Goal: Register for event/course

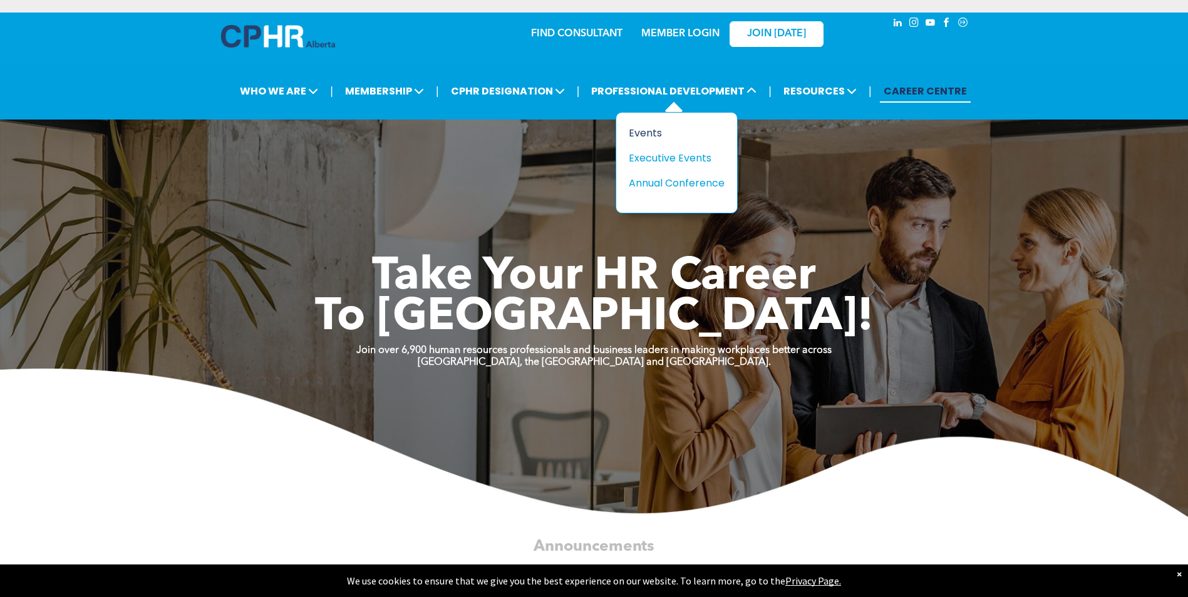
click at [642, 132] on div "Events" at bounding box center [672, 133] width 86 height 16
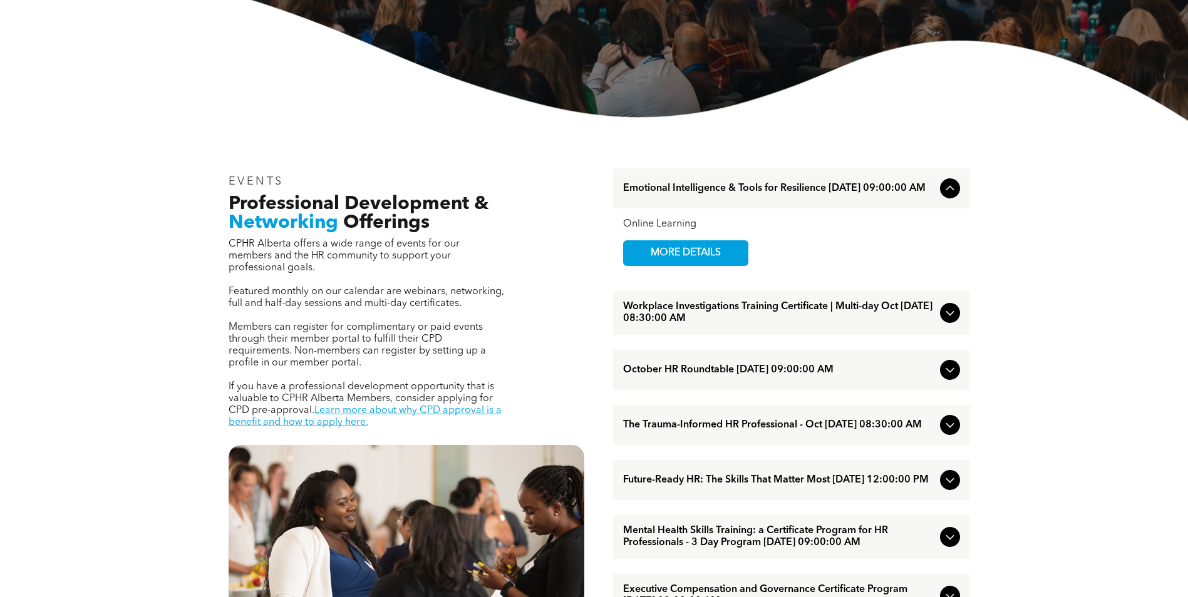
scroll to position [313, 0]
click at [949, 311] on icon at bounding box center [949, 312] width 15 height 15
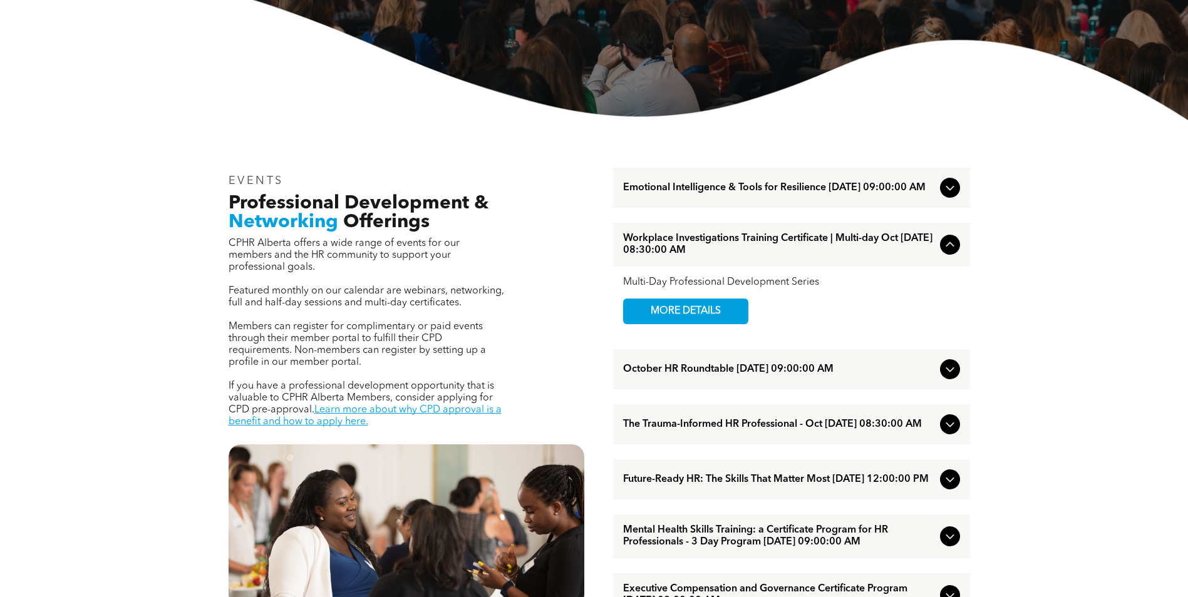
click at [952, 244] on icon at bounding box center [949, 244] width 15 height 15
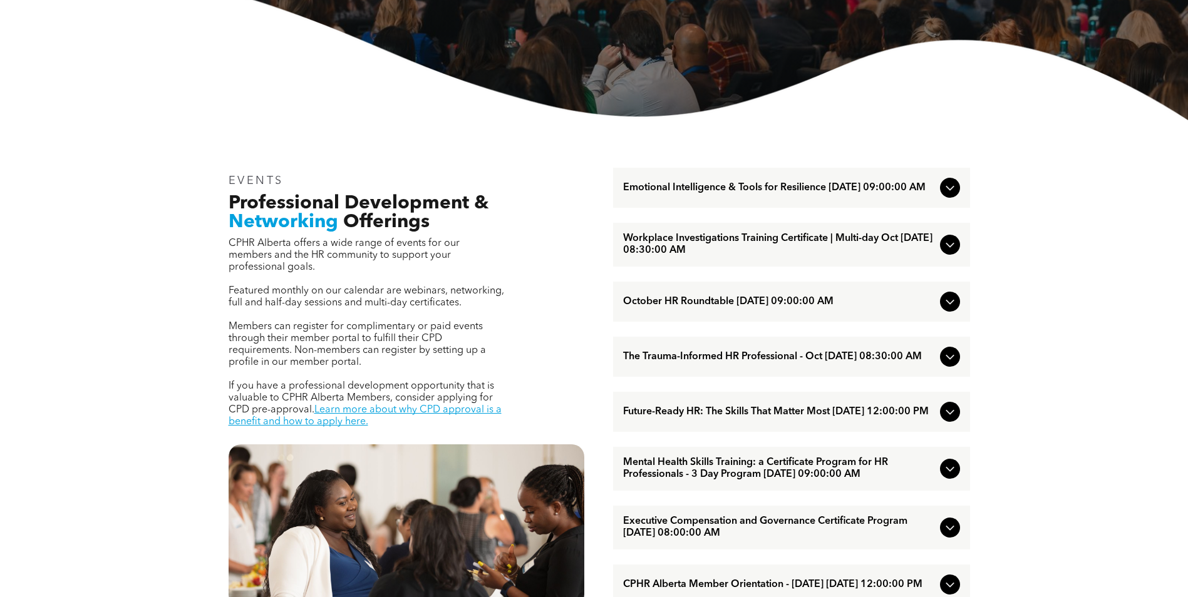
click at [947, 305] on icon at bounding box center [949, 301] width 15 height 15
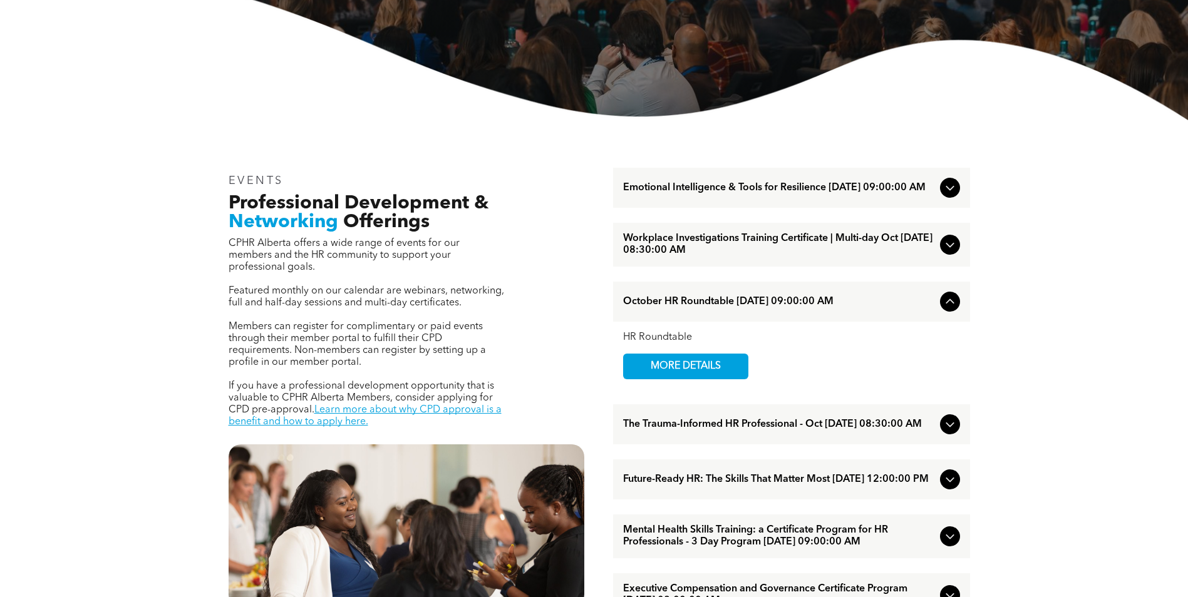
click at [951, 302] on icon at bounding box center [949, 301] width 15 height 15
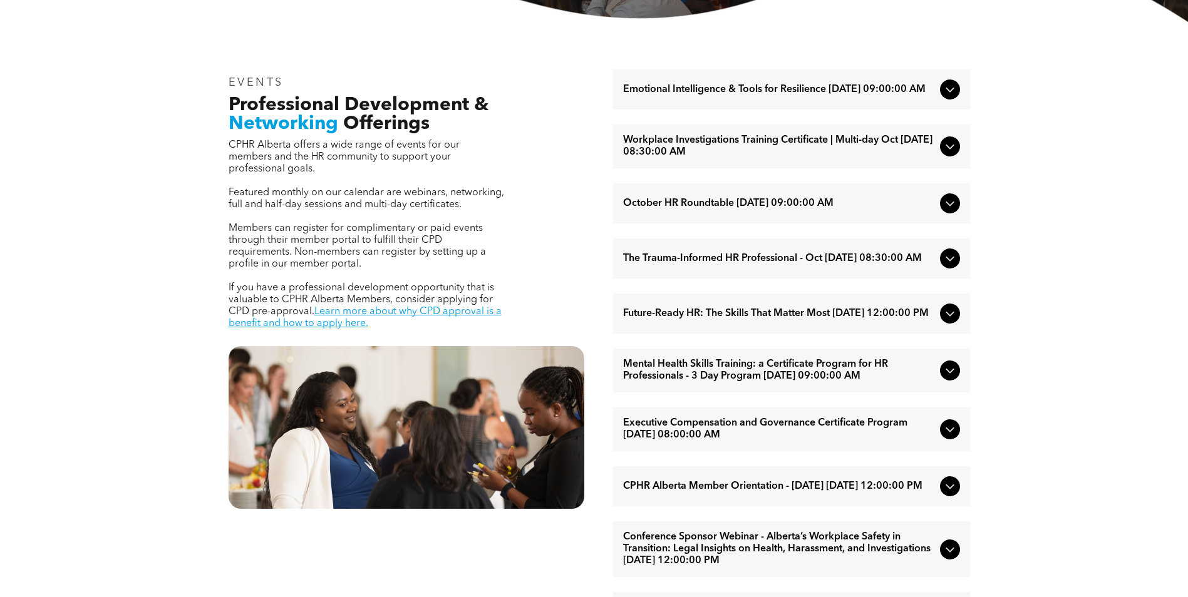
scroll to position [438, 0]
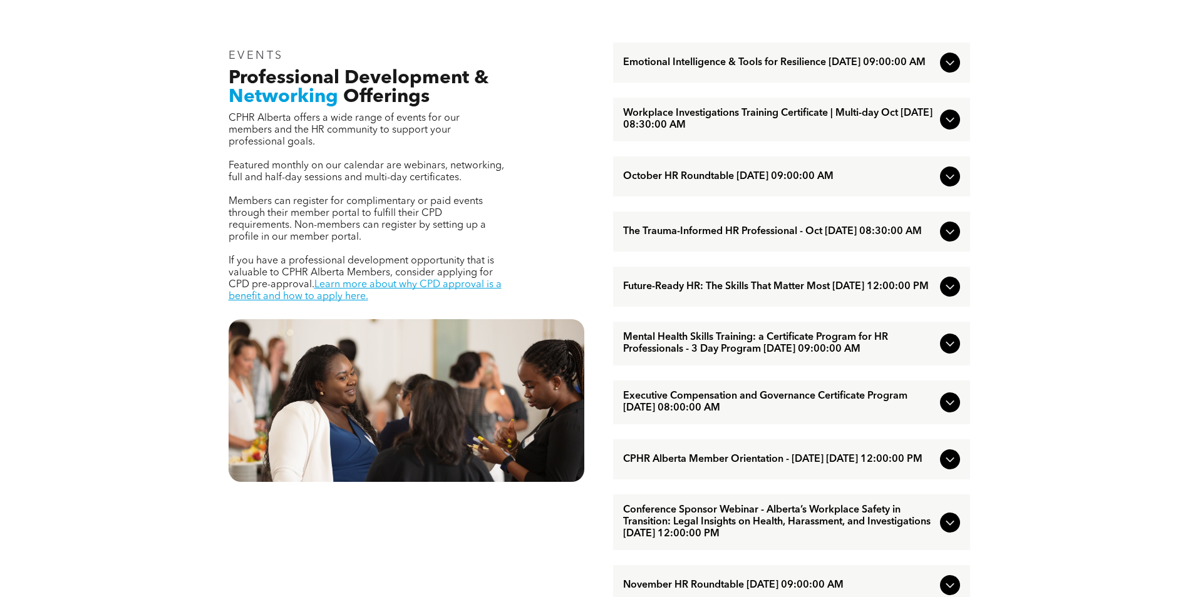
click at [947, 347] on icon at bounding box center [950, 344] width 8 height 5
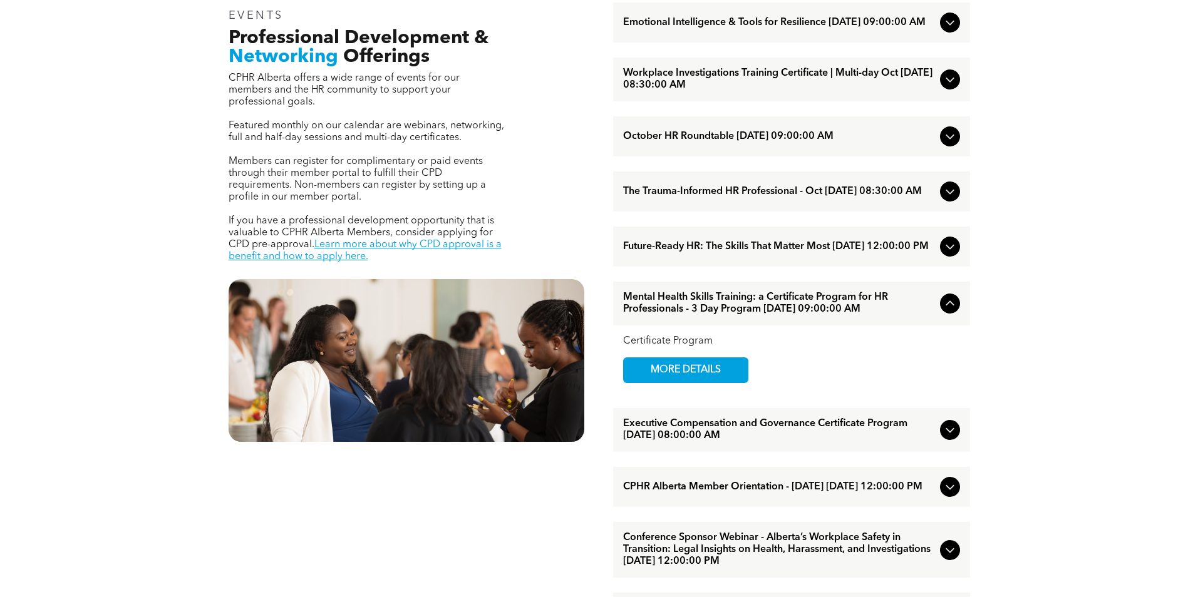
scroll to position [501, 0]
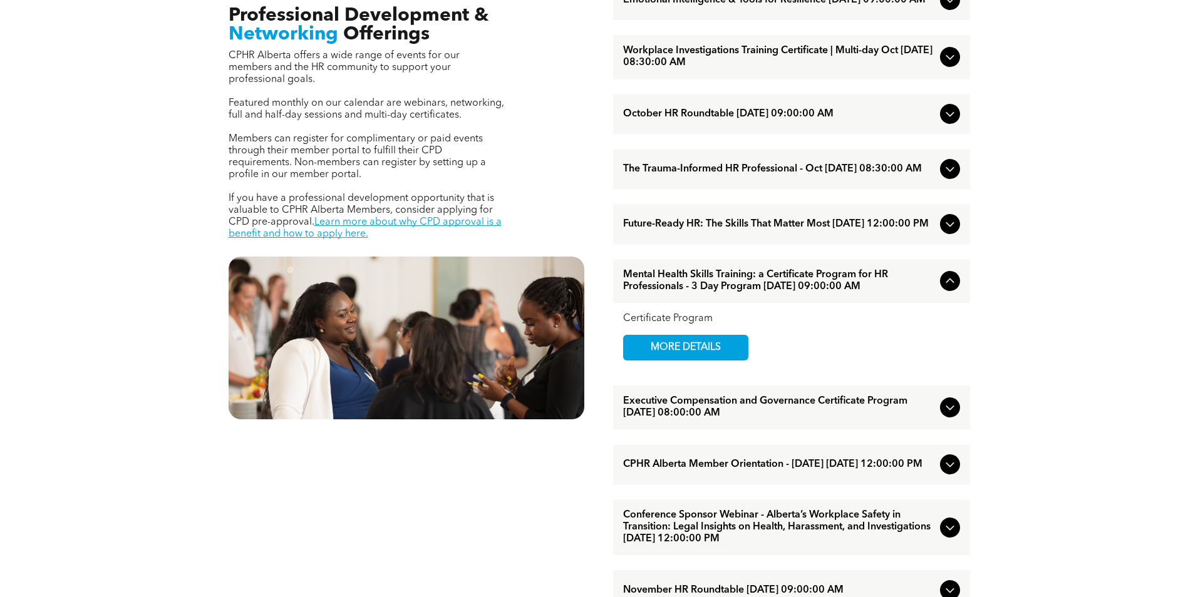
click at [944, 289] on icon at bounding box center [949, 281] width 15 height 15
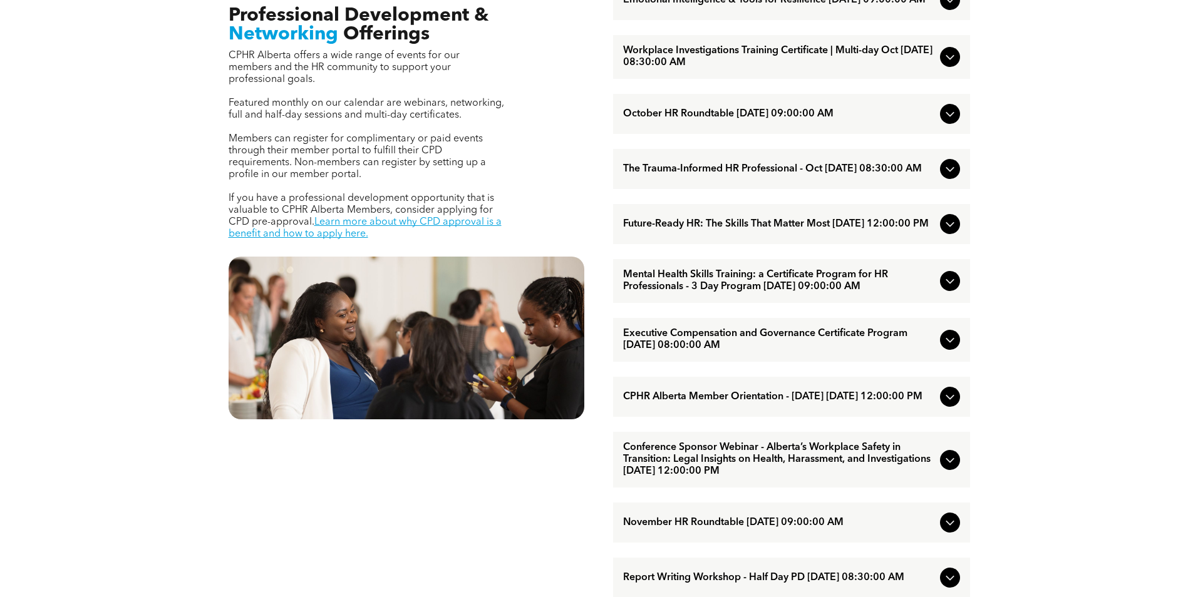
click at [948, 348] on icon at bounding box center [949, 340] width 15 height 15
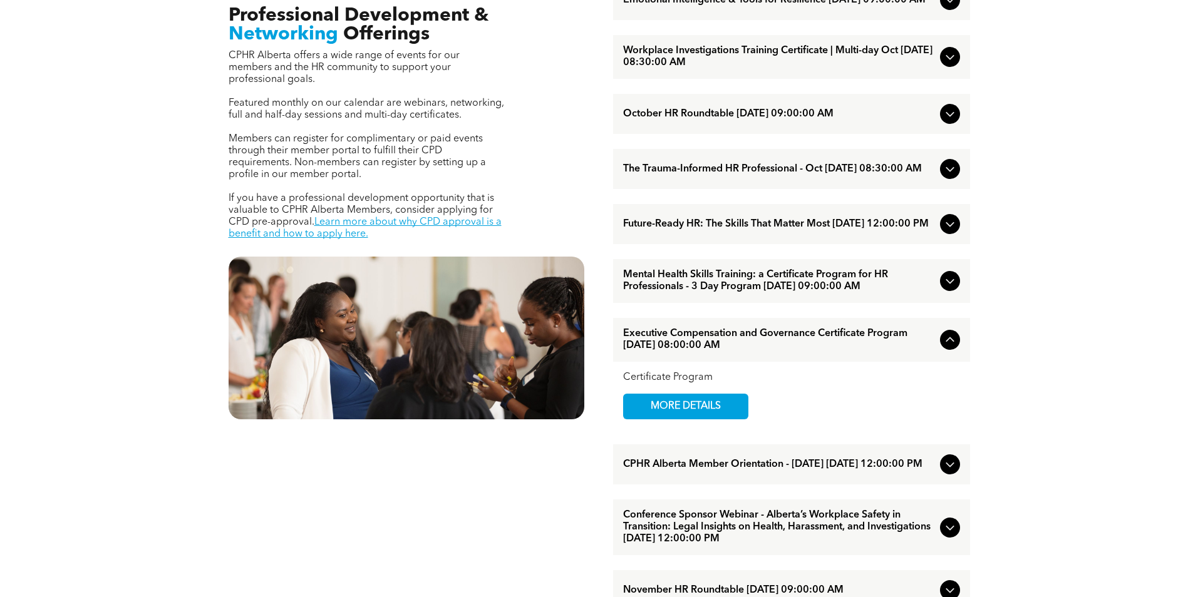
click at [949, 343] on icon at bounding box center [950, 340] width 8 height 5
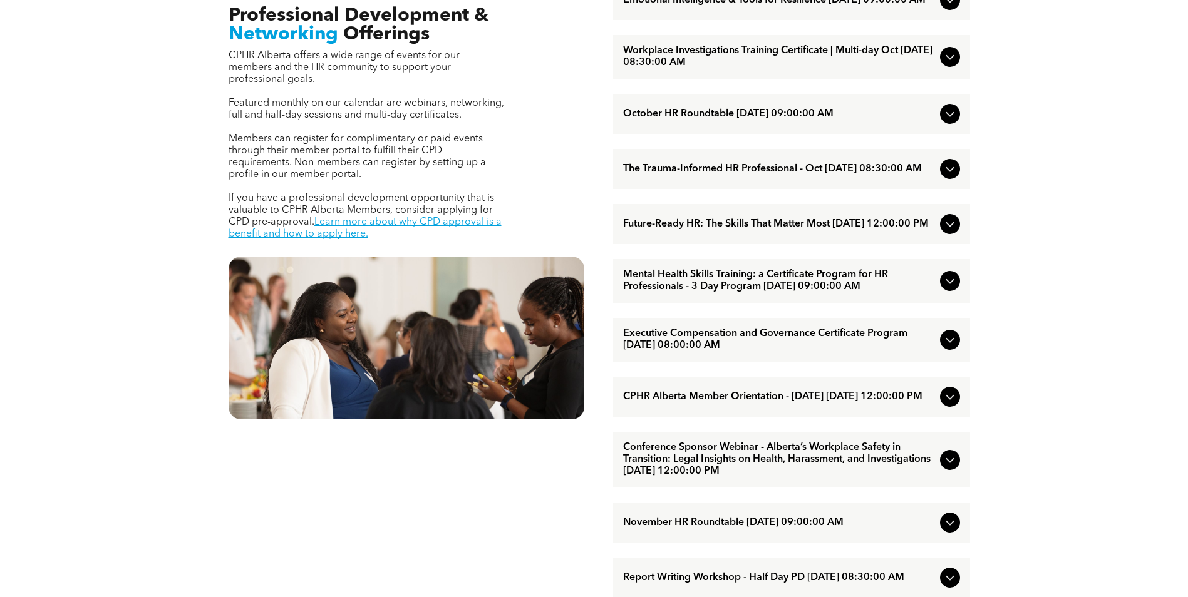
click at [948, 405] on icon at bounding box center [949, 397] width 15 height 15
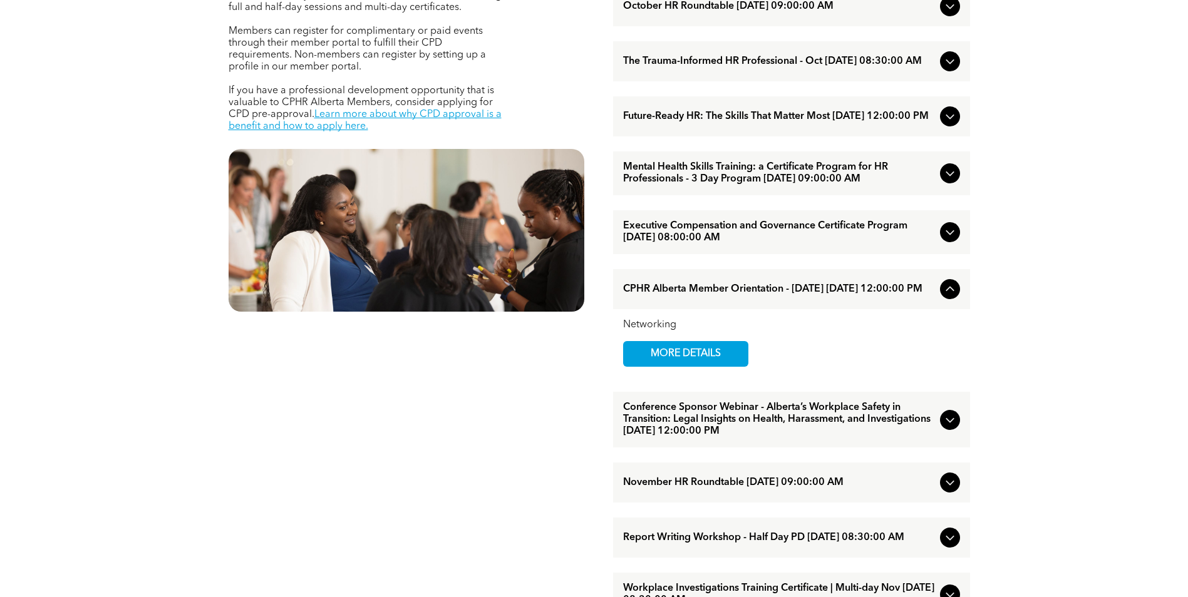
scroll to position [626, 0]
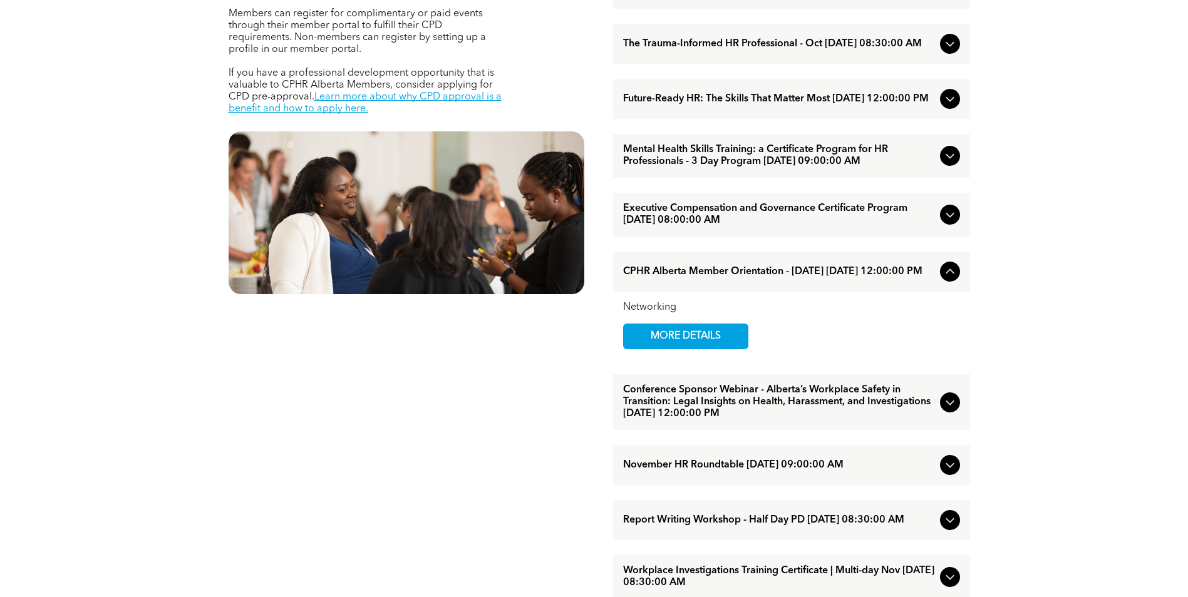
click at [957, 279] on icon at bounding box center [949, 271] width 15 height 15
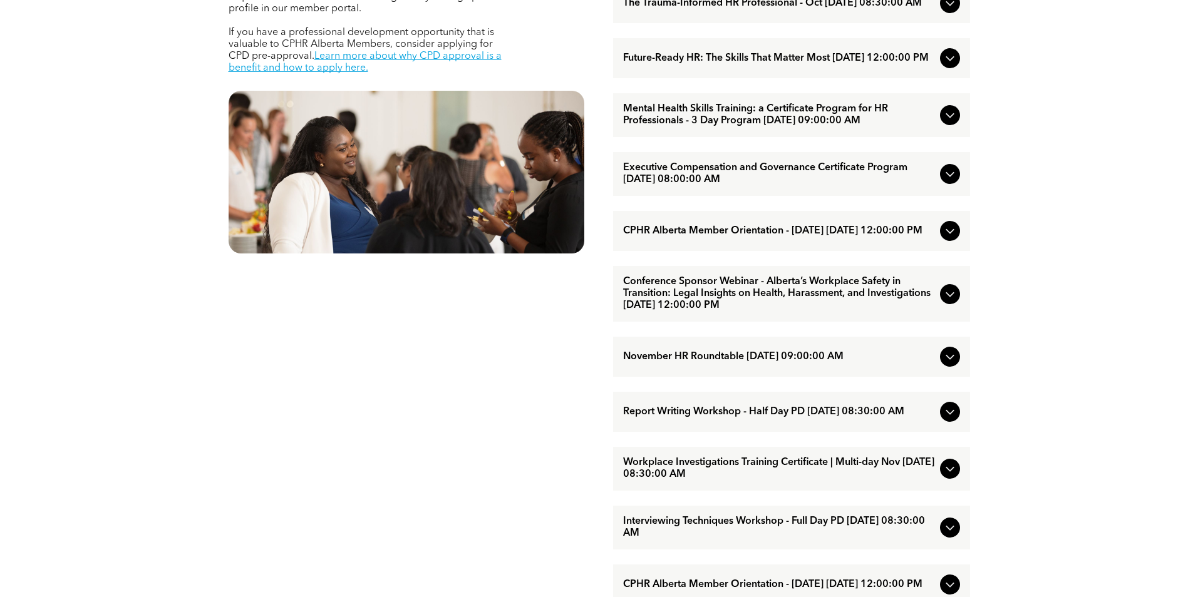
scroll to position [689, 0]
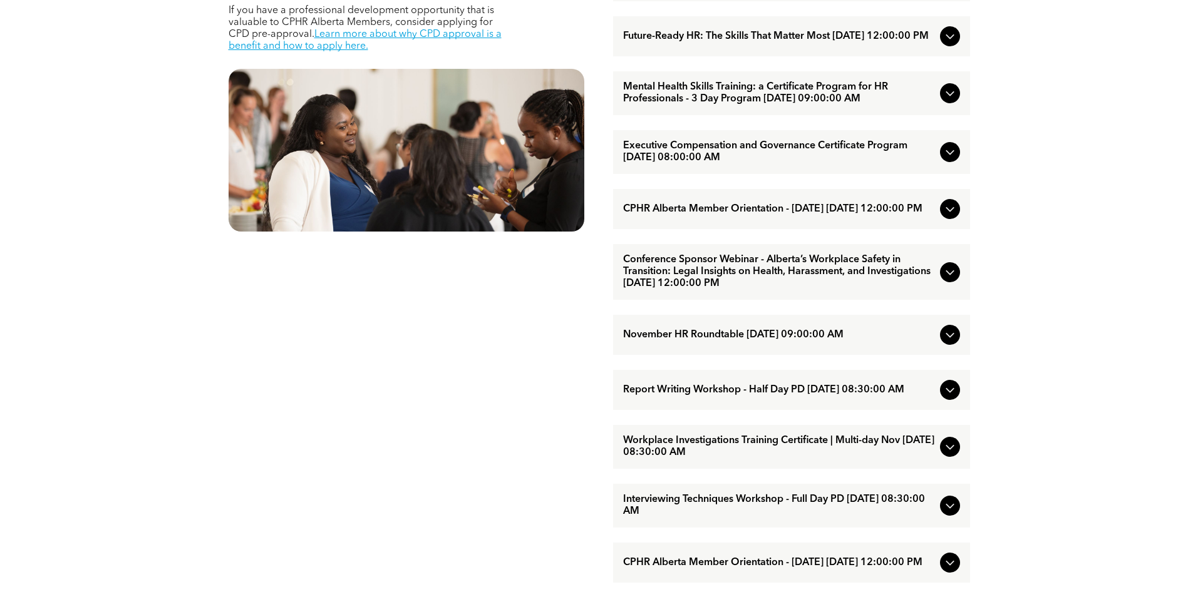
click at [947, 280] on icon at bounding box center [949, 272] width 15 height 15
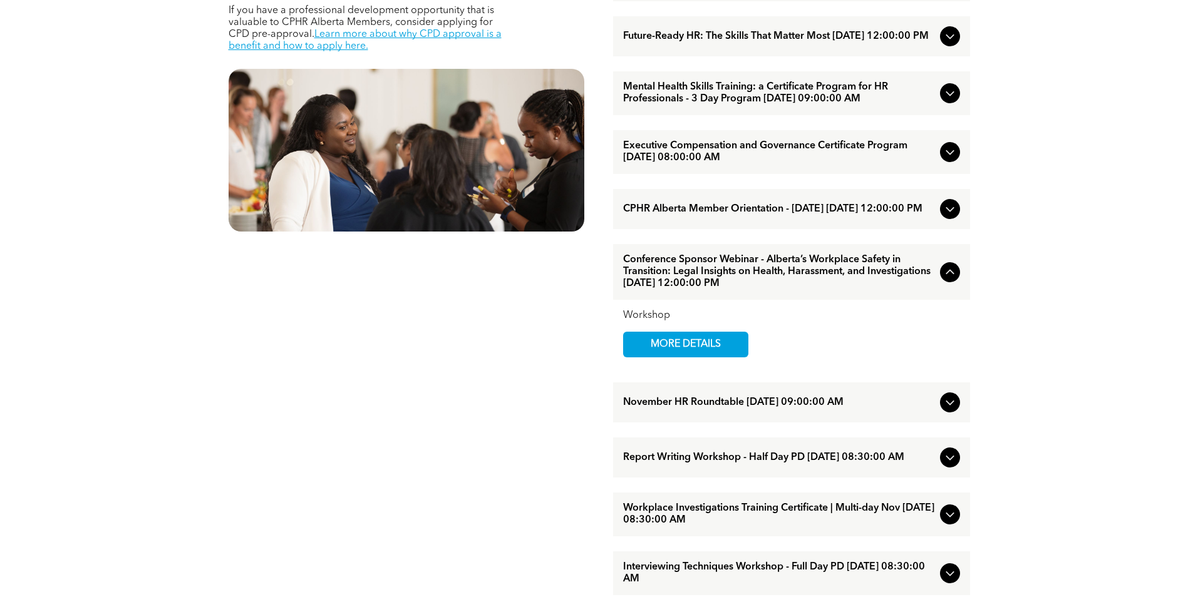
click at [947, 280] on icon at bounding box center [949, 272] width 15 height 15
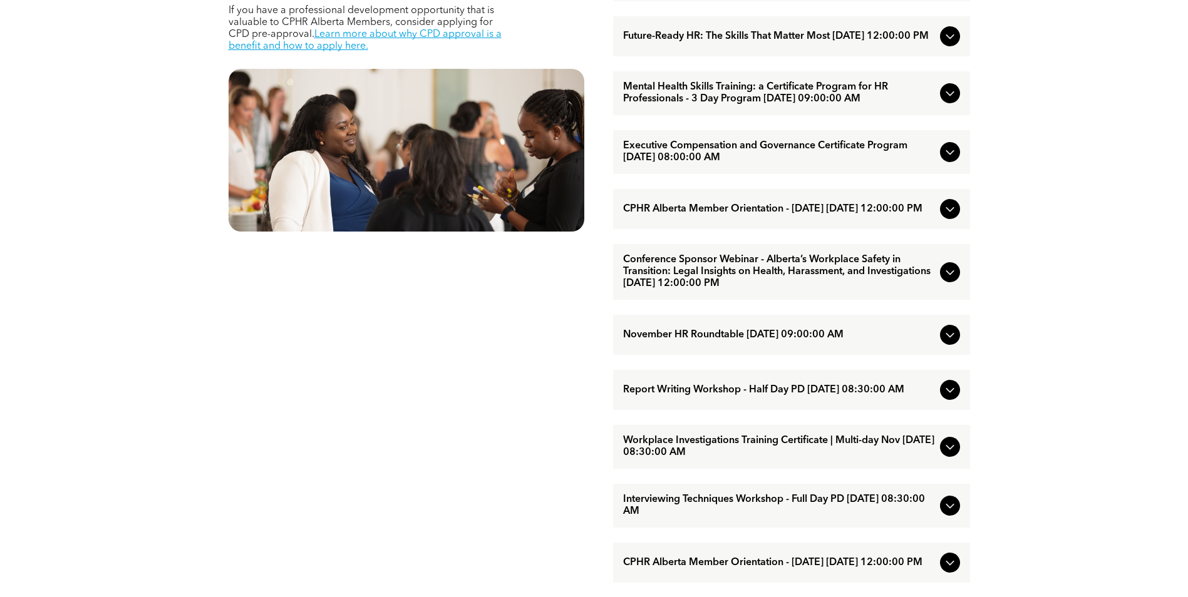
click at [952, 343] on icon at bounding box center [949, 335] width 15 height 15
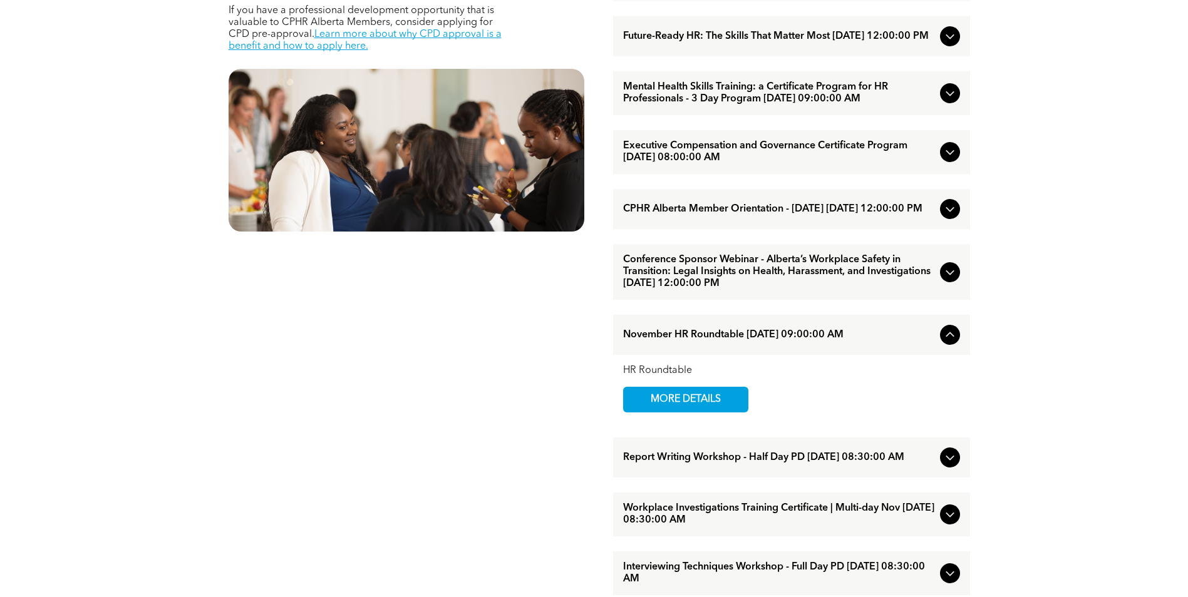
click at [952, 343] on icon at bounding box center [949, 335] width 15 height 15
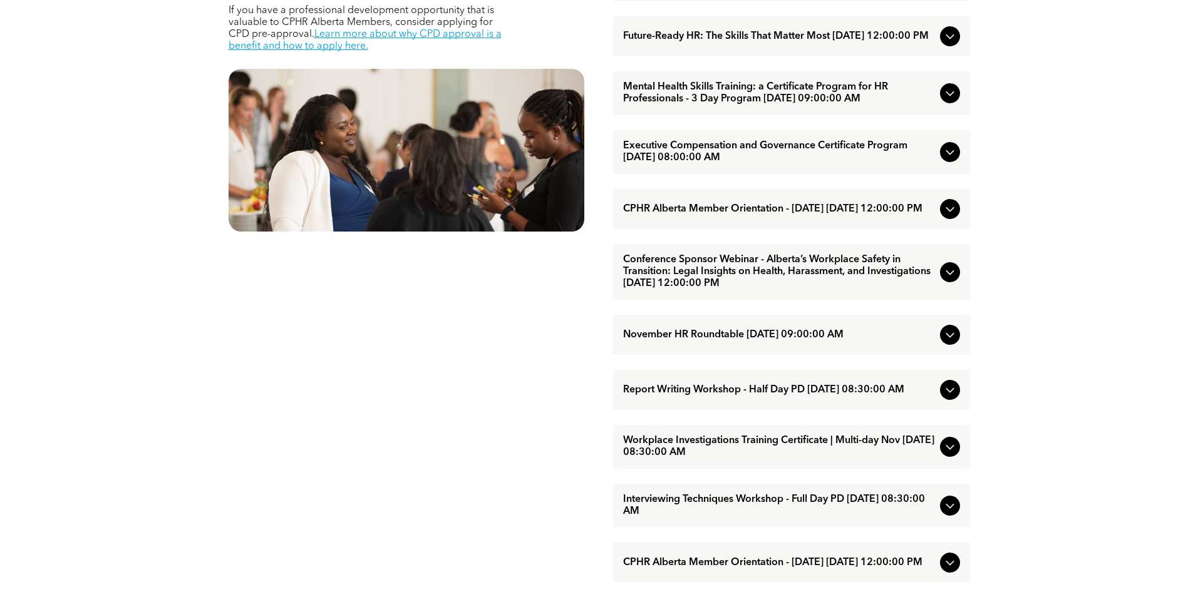
click at [954, 398] on icon at bounding box center [949, 390] width 15 height 15
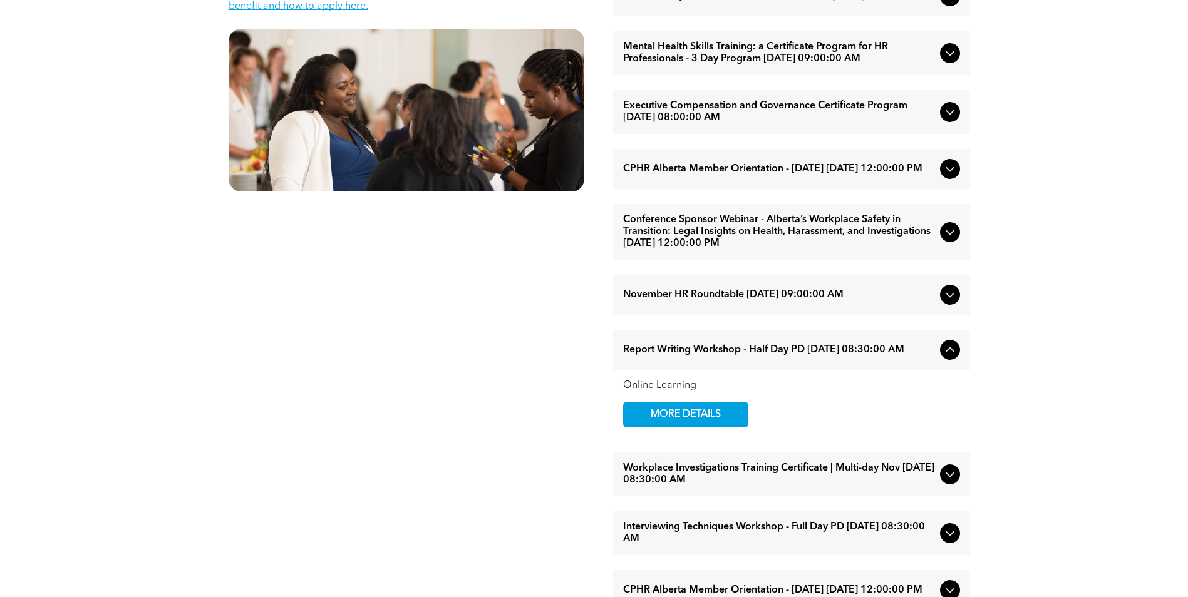
scroll to position [751, 0]
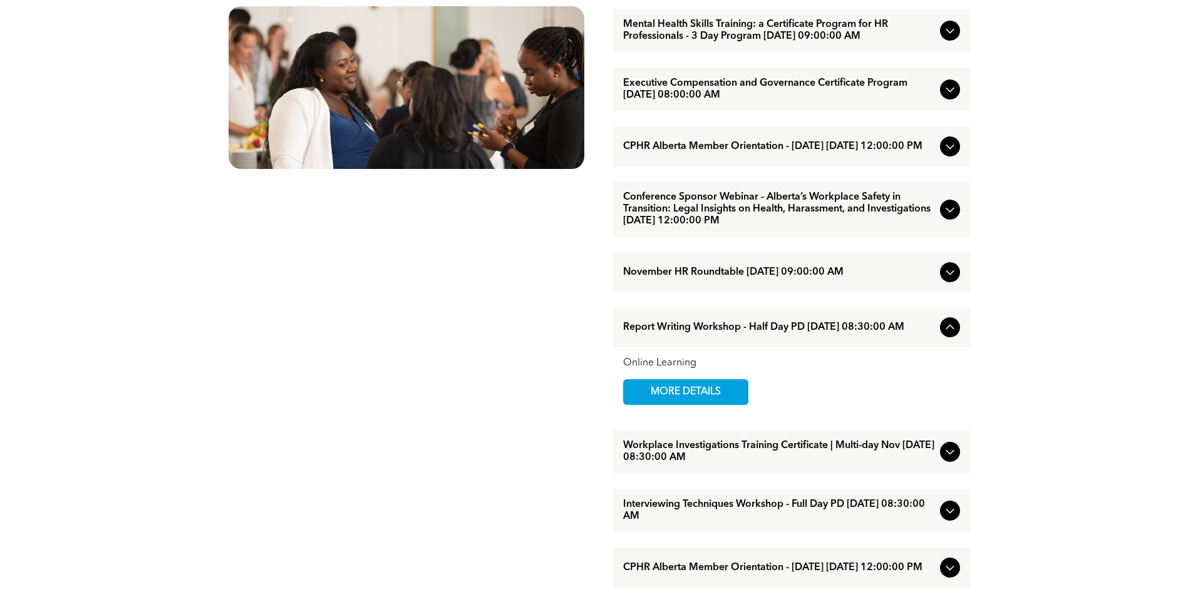
click at [950, 335] on icon at bounding box center [949, 327] width 15 height 15
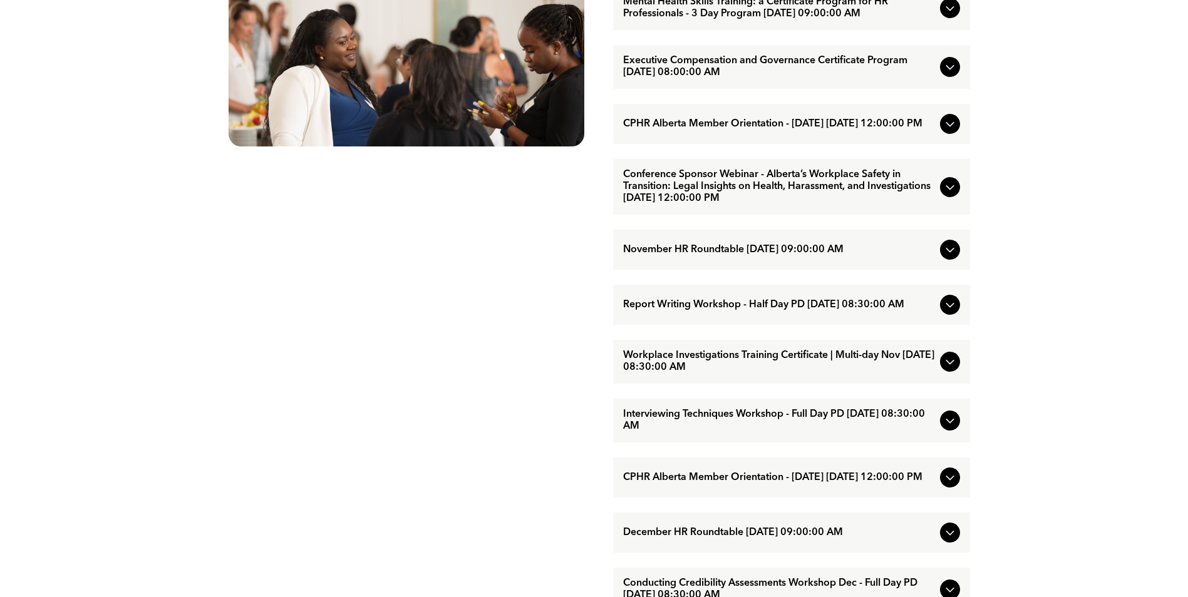
scroll to position [814, 0]
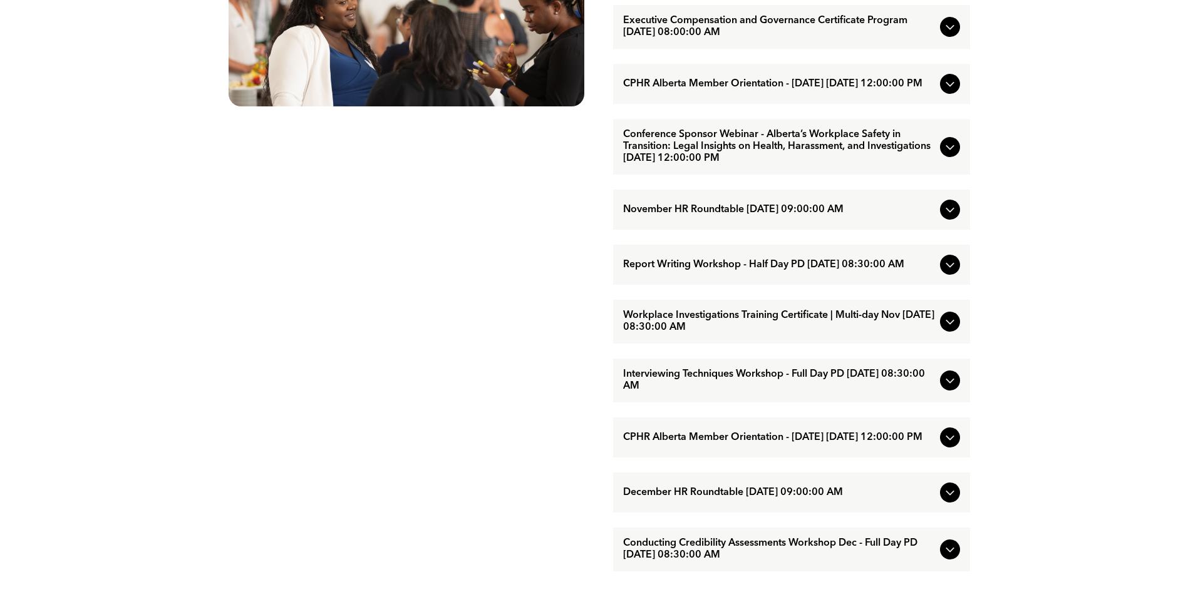
click at [944, 344] on div "Workplace Investigations Training Certificate | Multi-day Nov [DATE] 08:30:00 AM" at bounding box center [791, 322] width 357 height 44
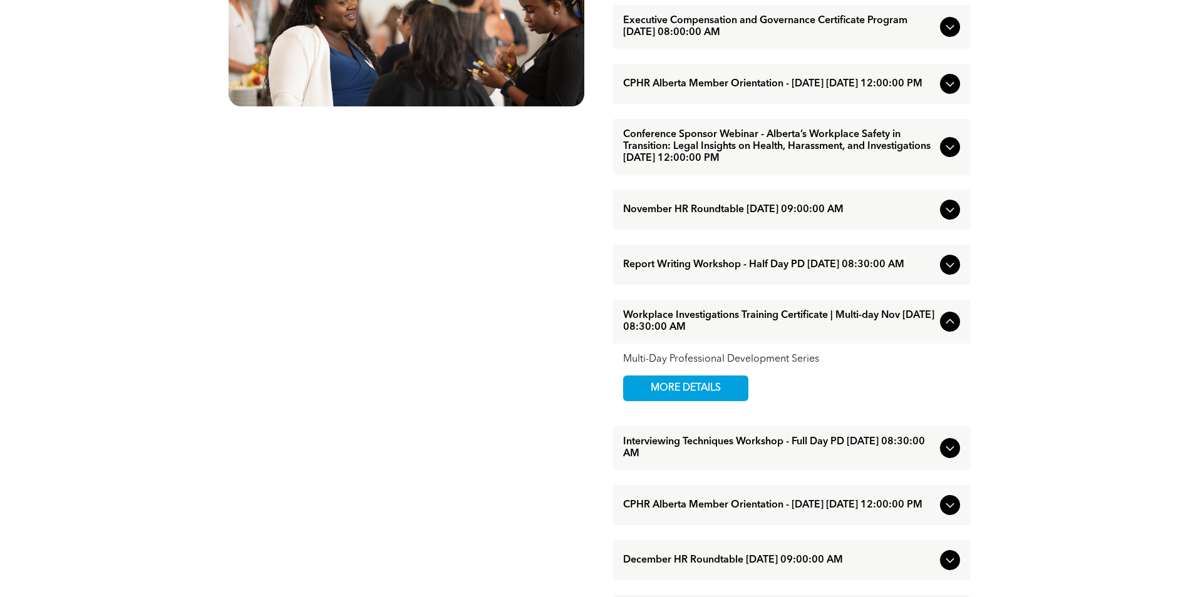
click at [945, 344] on div "Workplace Investigations Training Certificate | Multi-day Nov [DATE] 08:30:00 AM" at bounding box center [791, 322] width 357 height 44
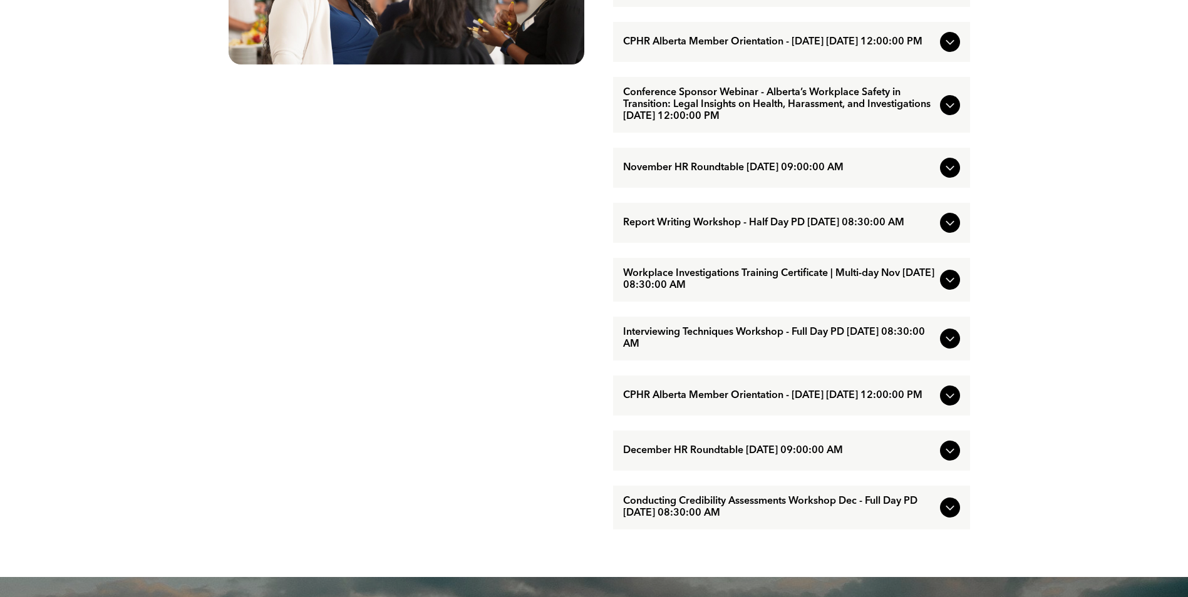
scroll to position [877, 0]
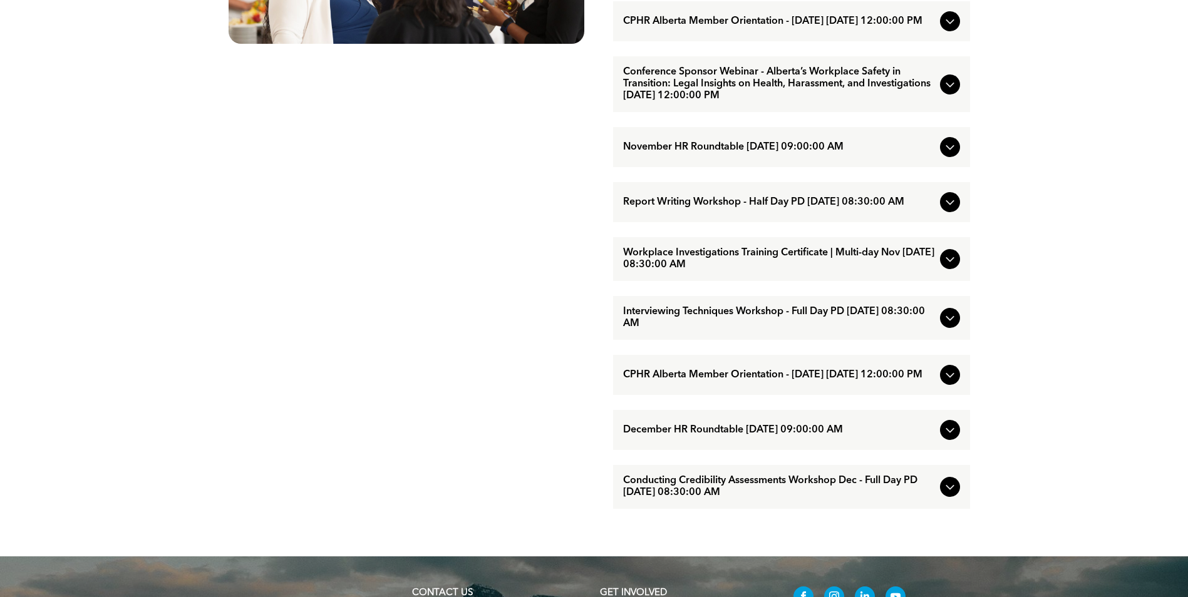
click at [952, 385] on div at bounding box center [950, 375] width 20 height 20
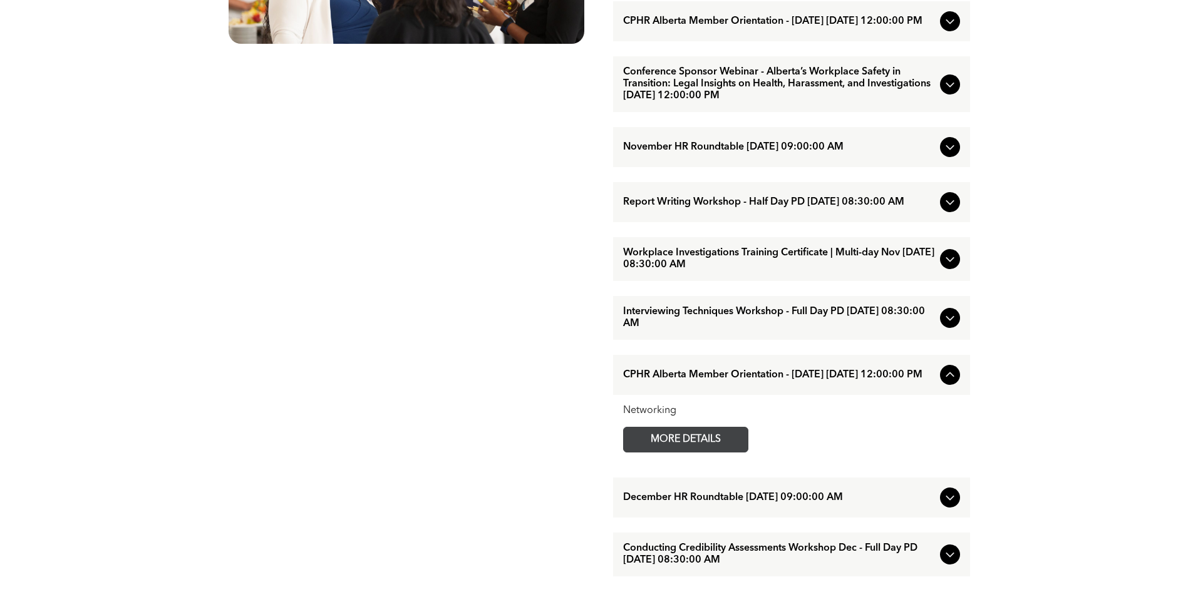
click at [713, 452] on span "MORE DETAILS" at bounding box center [685, 440] width 99 height 24
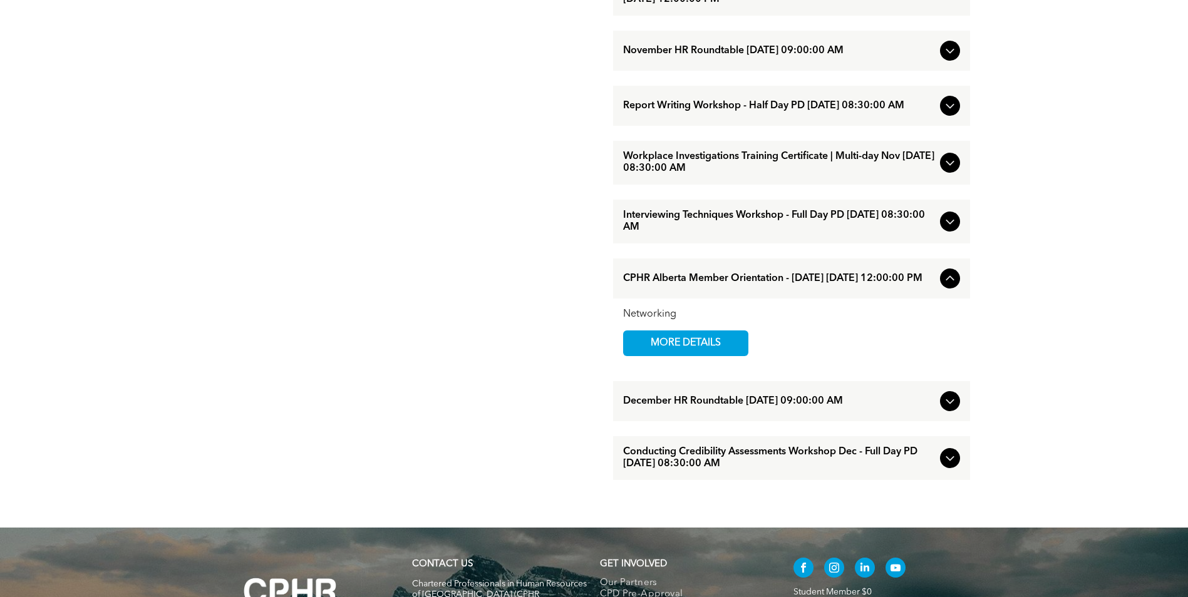
scroll to position [1002, 0]
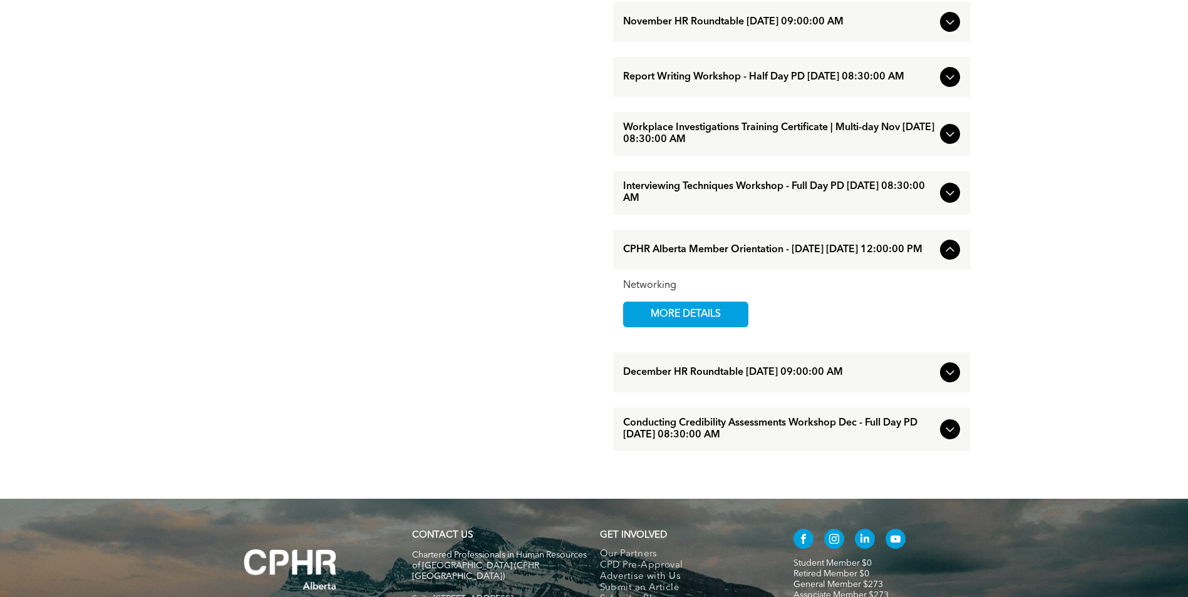
click at [952, 257] on icon at bounding box center [949, 249] width 15 height 15
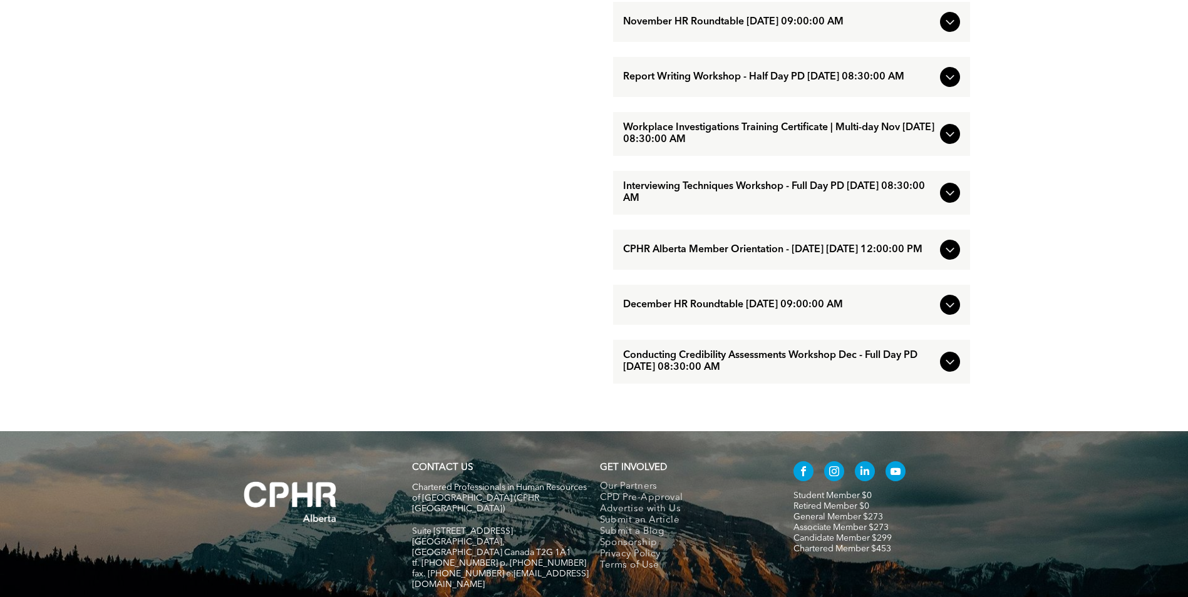
click at [947, 312] on icon at bounding box center [949, 304] width 15 height 15
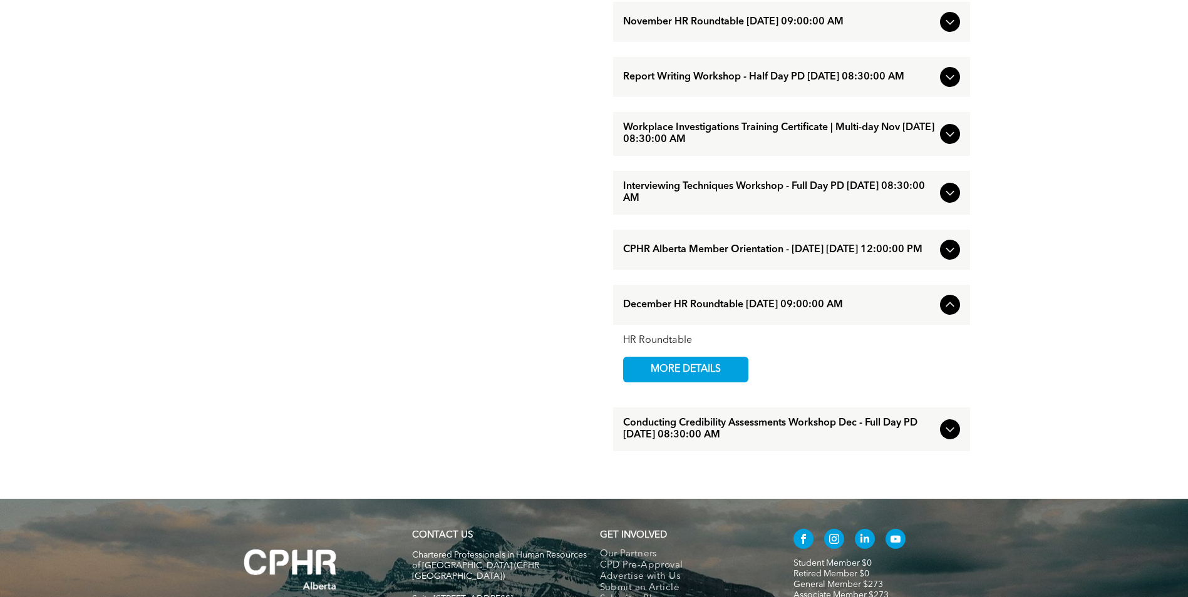
click at [947, 312] on icon at bounding box center [949, 304] width 15 height 15
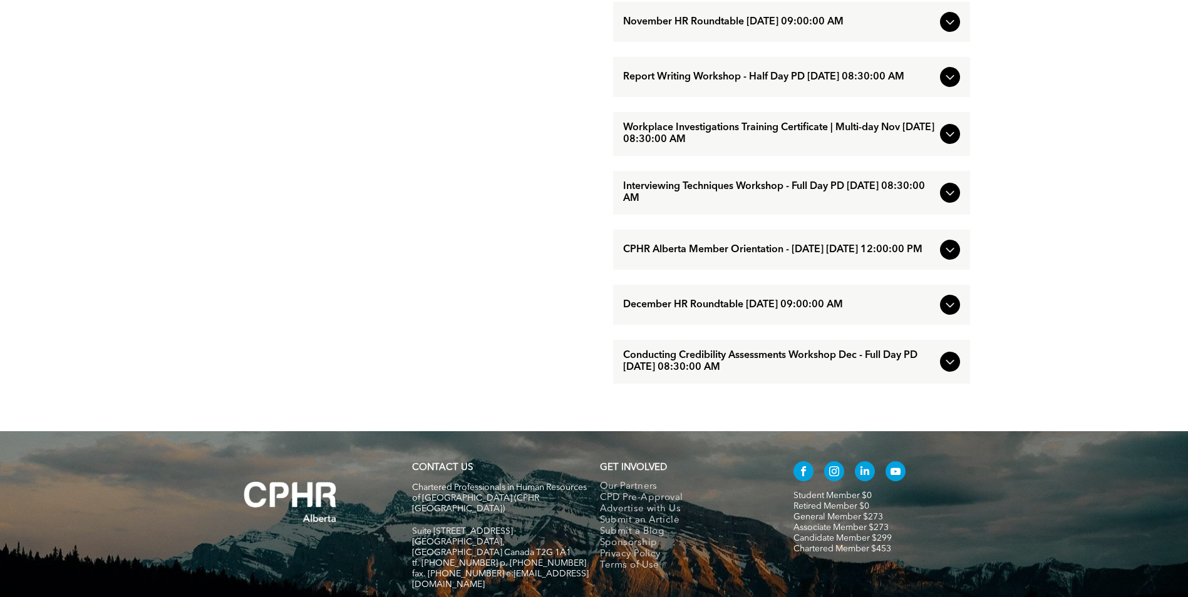
click at [948, 369] on icon at bounding box center [949, 361] width 15 height 15
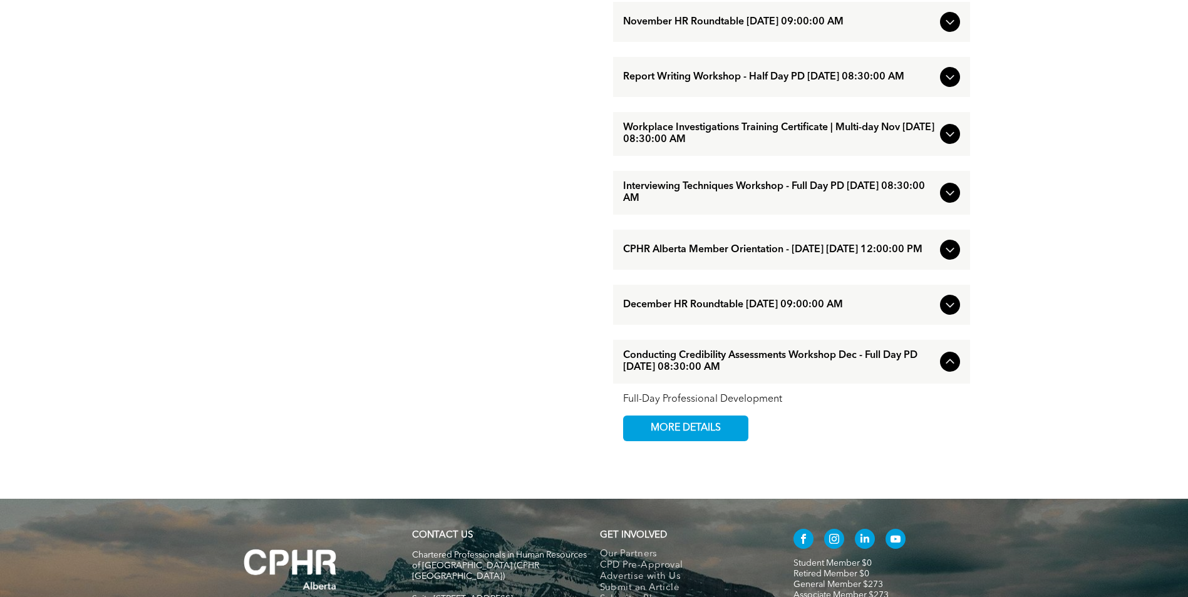
click at [948, 369] on icon at bounding box center [949, 361] width 15 height 15
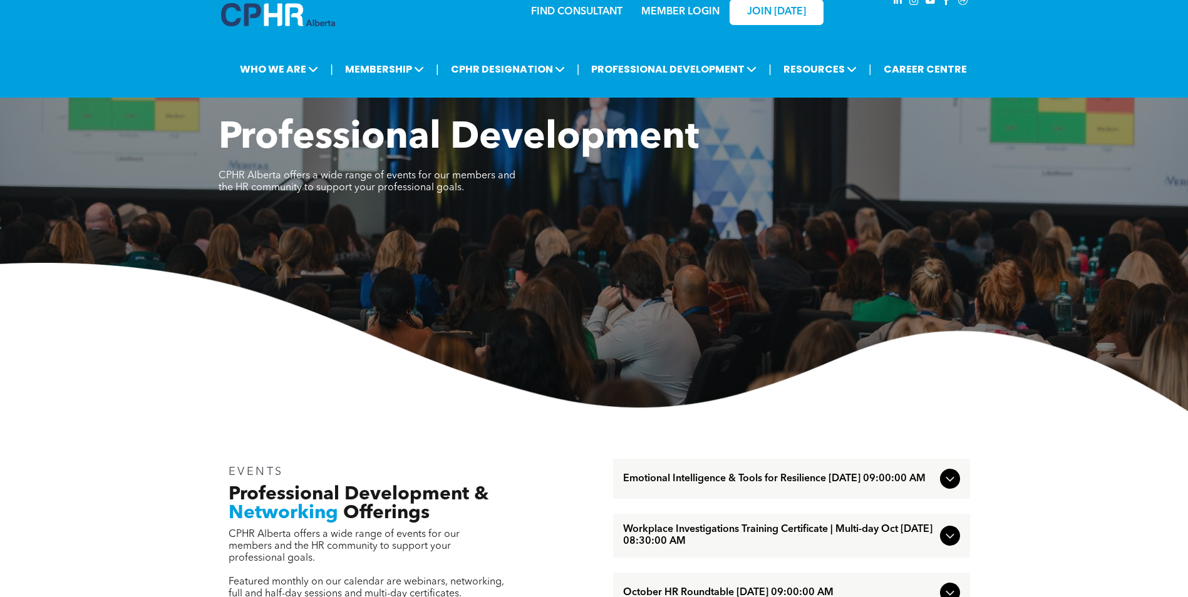
scroll to position [0, 0]
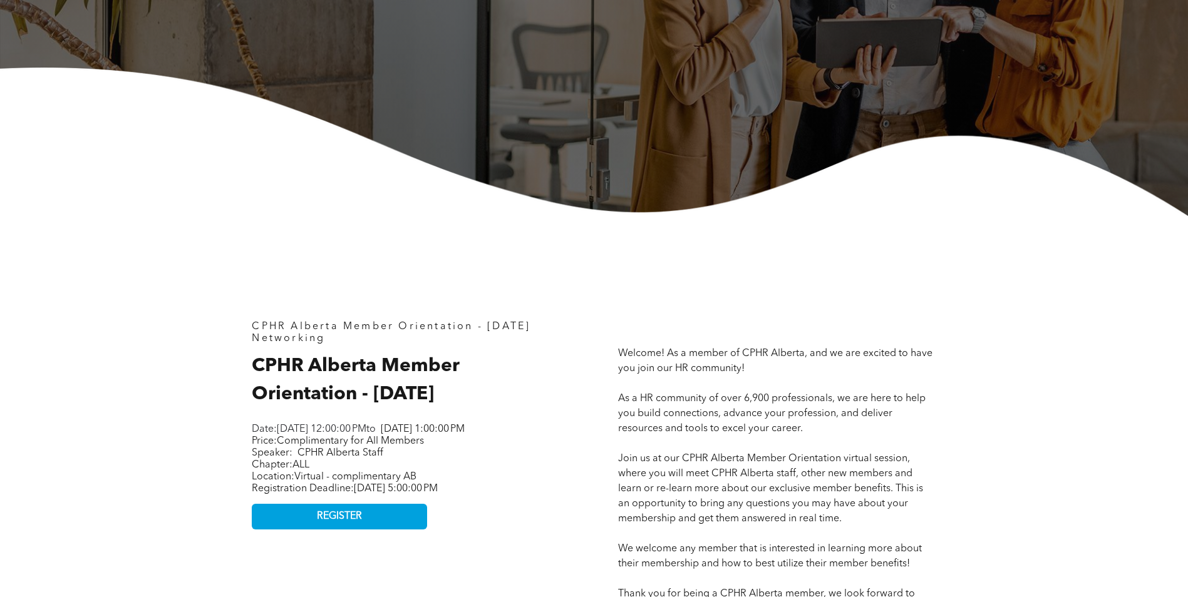
scroll to position [501, 0]
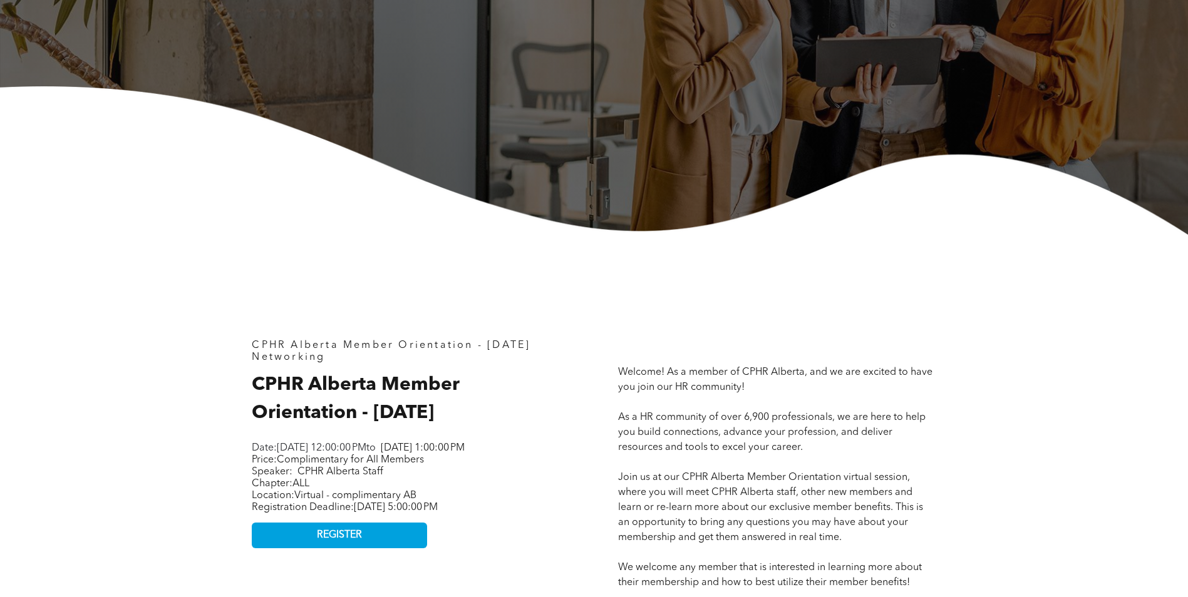
scroll to position [313, 0]
